Goal: Task Accomplishment & Management: Manage account settings

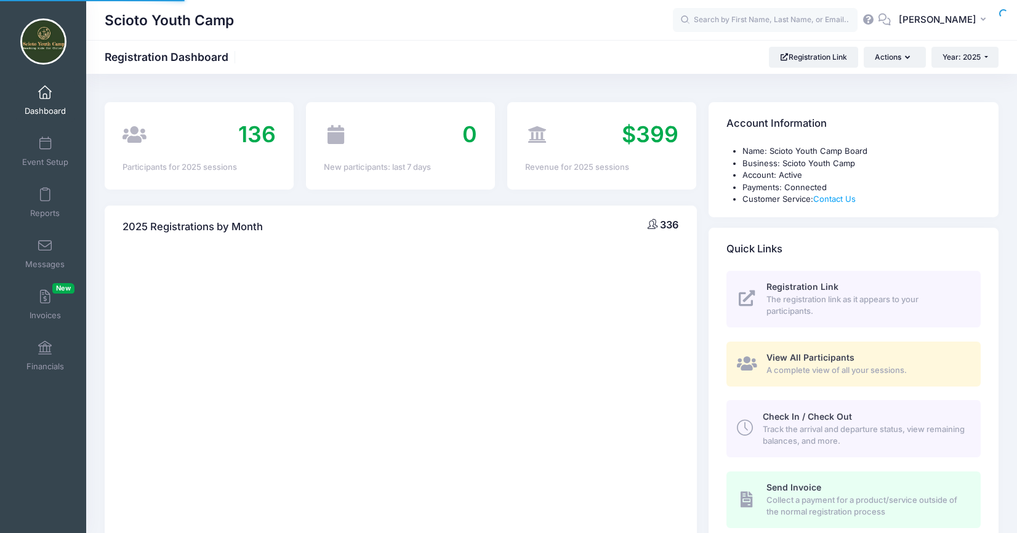
select select
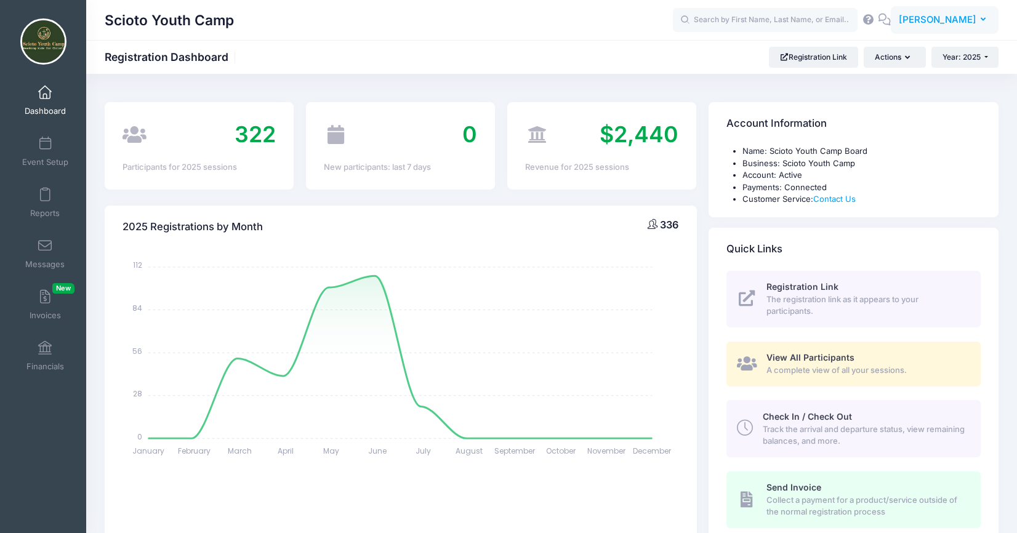
click at [930, 22] on span "[PERSON_NAME]" at bounding box center [938, 20] width 78 height 14
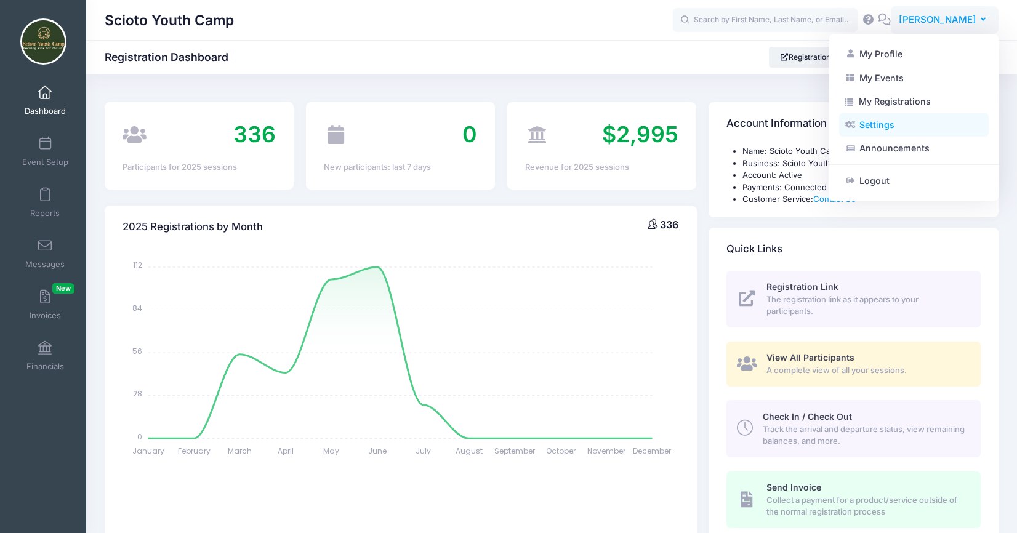
click at [905, 124] on link "Settings" at bounding box center [914, 124] width 150 height 23
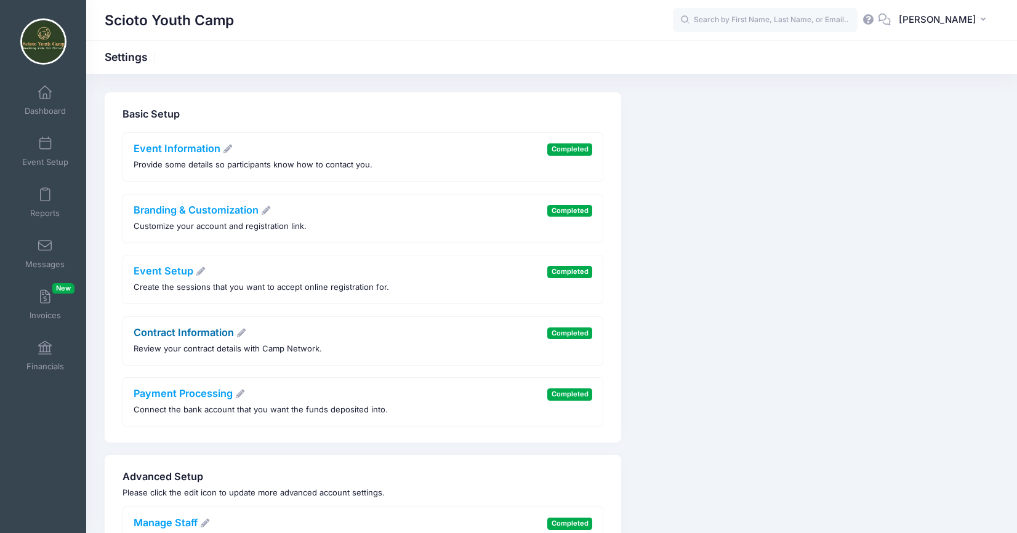
click at [195, 331] on link "Contract Information" at bounding box center [190, 332] width 113 height 12
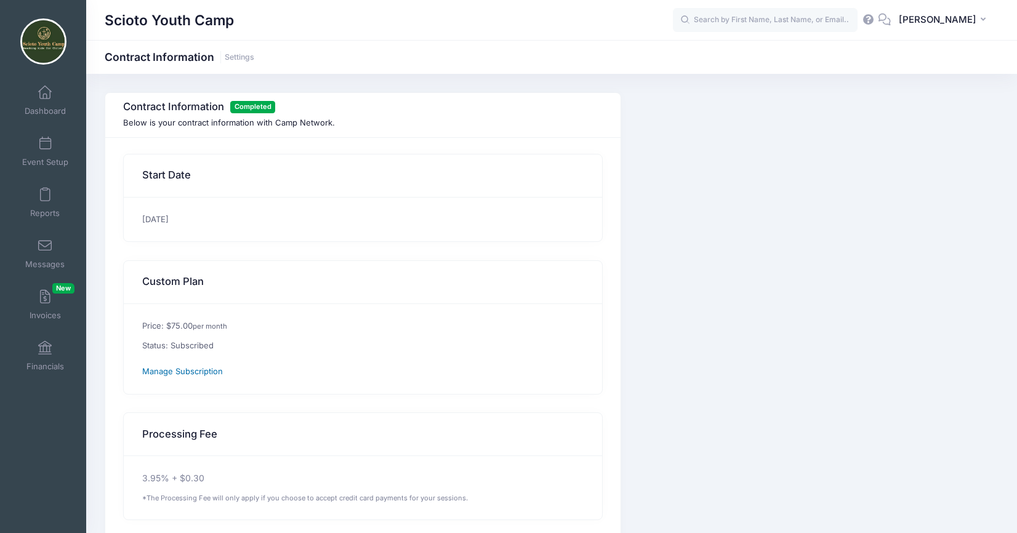
click at [198, 376] on span "Manage Subscription" at bounding box center [182, 371] width 81 height 10
click at [288, 364] on div "Manage Subscription" at bounding box center [289, 369] width 295 height 18
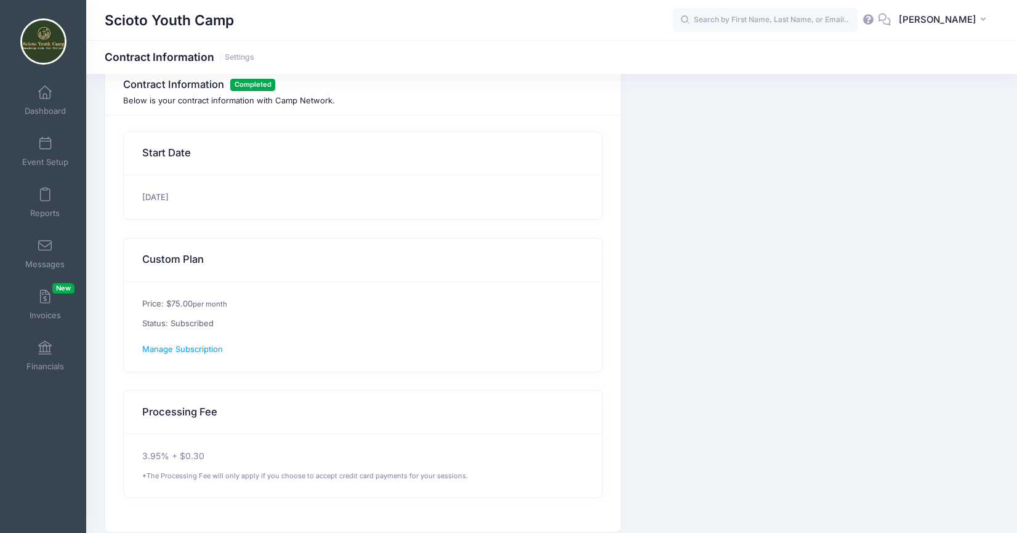
scroll to position [28, 0]
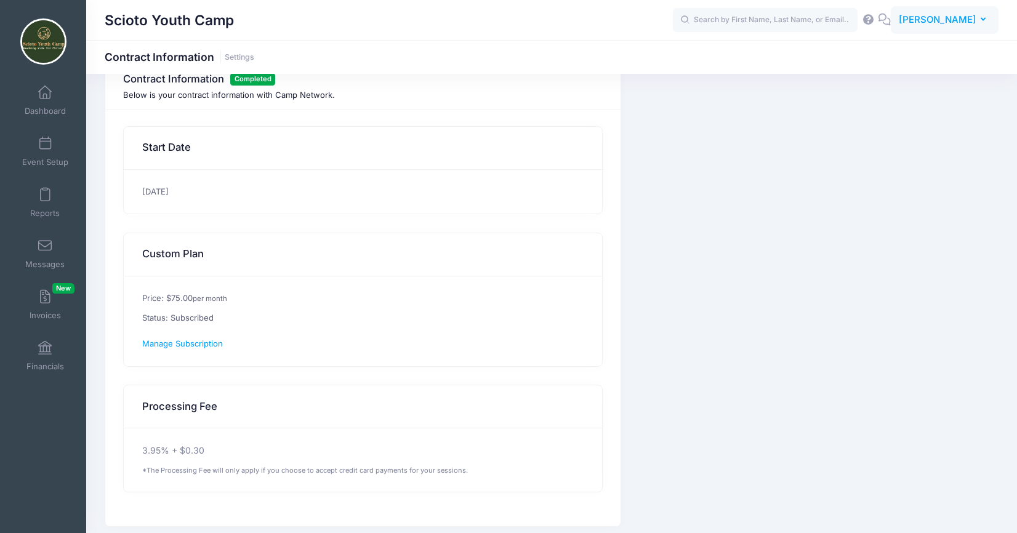
click at [924, 18] on span "[PERSON_NAME]" at bounding box center [938, 20] width 78 height 14
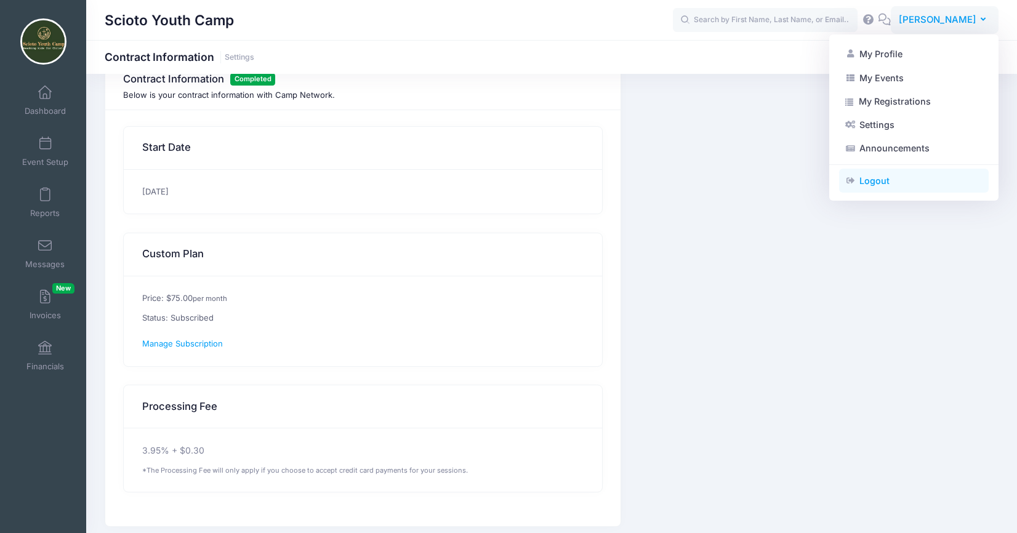
click at [895, 181] on link "Logout" at bounding box center [914, 180] width 150 height 23
